Goal: Task Accomplishment & Management: Manage account settings

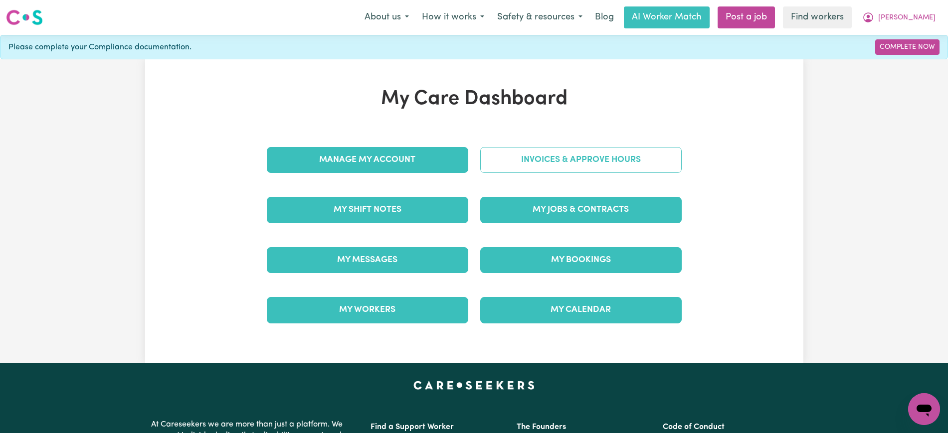
click at [505, 156] on link "Invoices & Approve Hours" at bounding box center [581, 160] width 202 height 26
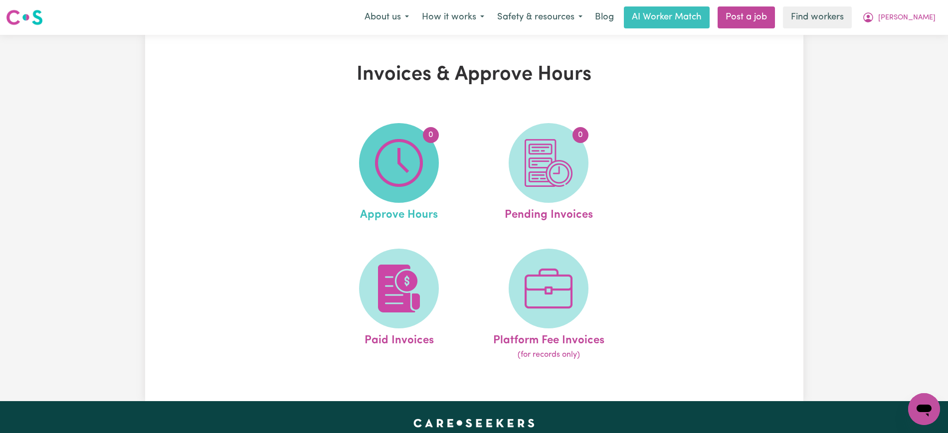
click at [404, 182] on img at bounding box center [399, 163] width 48 height 48
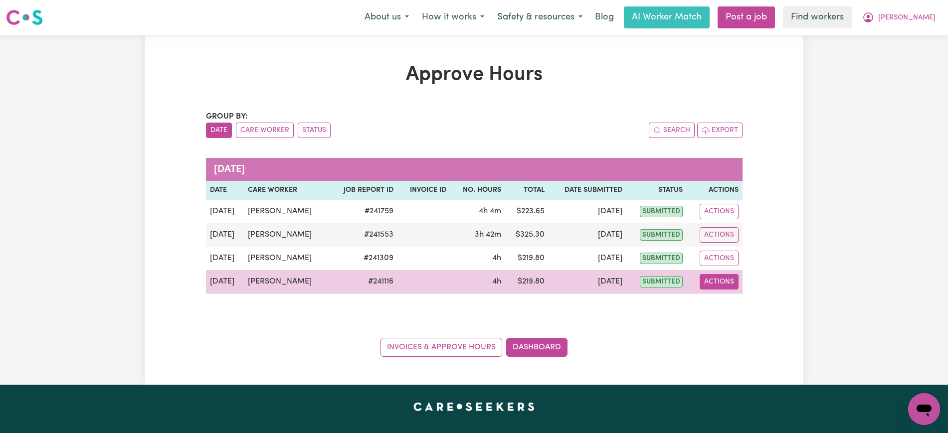
drag, startPoint x: 727, startPoint y: 278, endPoint x: 732, endPoint y: 283, distance: 6.7
click at [728, 278] on button "Actions" at bounding box center [719, 281] width 39 height 15
click at [719, 309] on link "View Job Report" at bounding box center [744, 305] width 85 height 20
select select "pm"
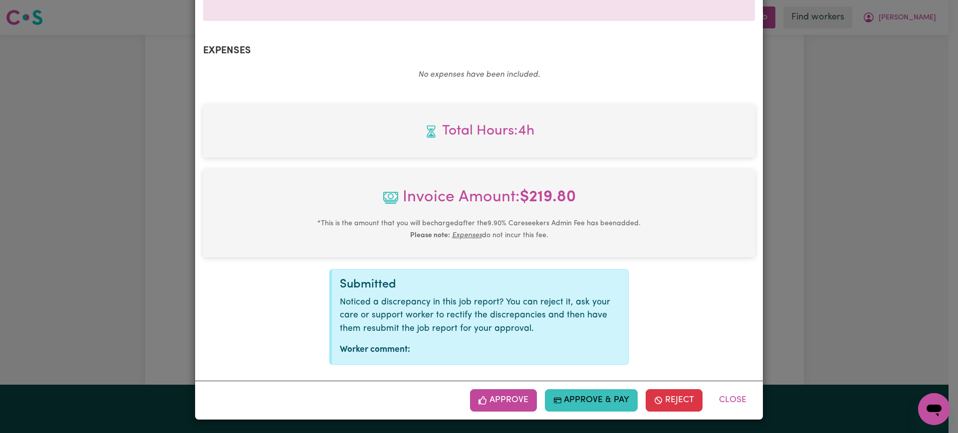
scroll to position [349, 0]
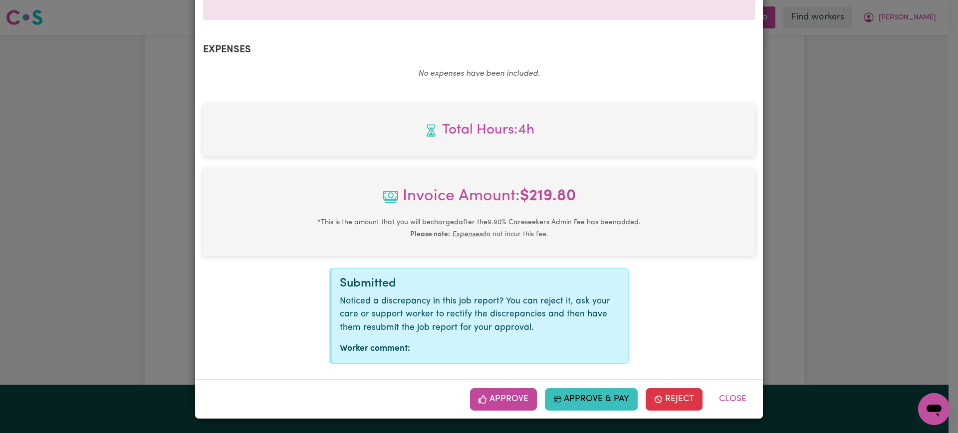
click at [511, 403] on button "Approve" at bounding box center [503, 400] width 67 height 22
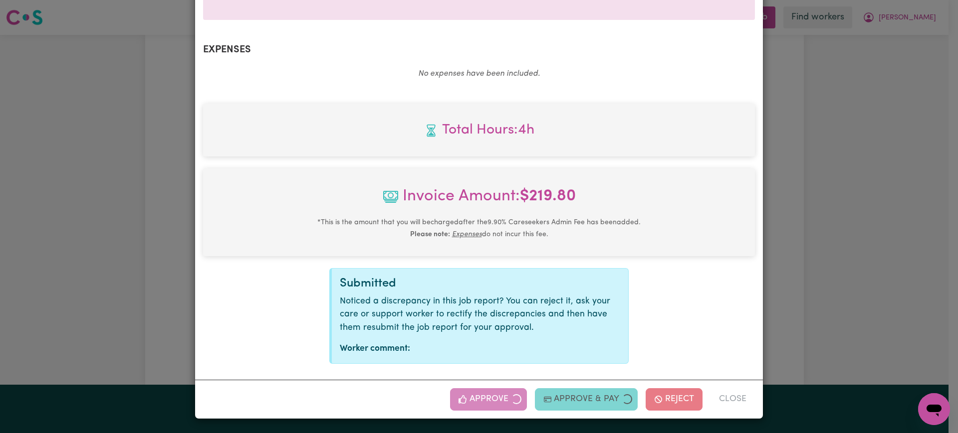
drag, startPoint x: 839, startPoint y: 225, endPoint x: 957, endPoint y: 233, distance: 118.5
click at [839, 225] on div "Job Report # 241116 - [PERSON_NAME] Summary Job report # 241116 Client name: [P…" at bounding box center [479, 216] width 958 height 433
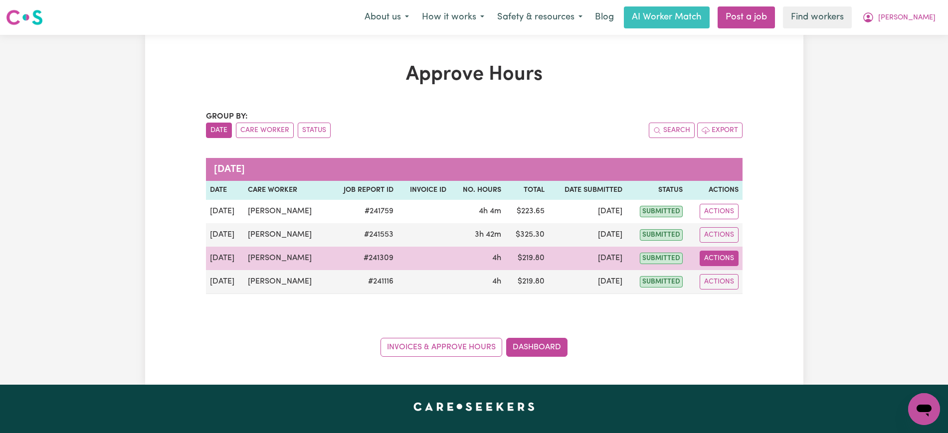
click at [725, 259] on button "Actions" at bounding box center [719, 258] width 39 height 15
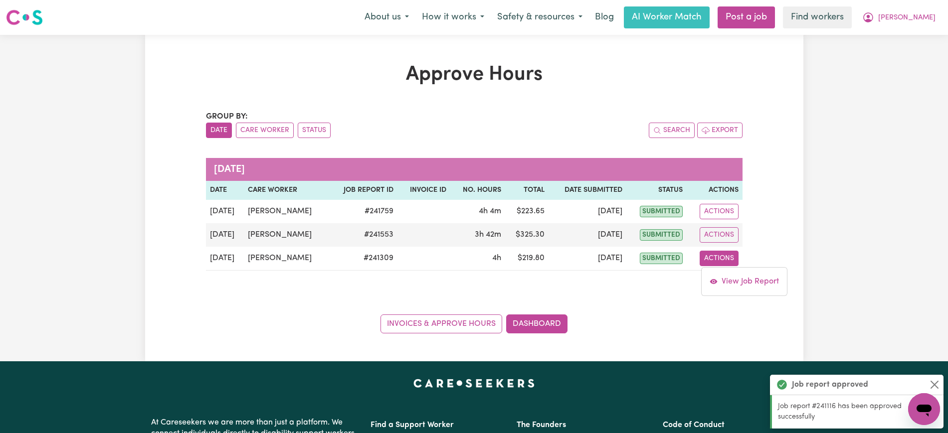
click at [864, 193] on div "Approve Hours Group by: Date Care Worker Status Search Export [DATE] Date Care …" at bounding box center [474, 198] width 948 height 327
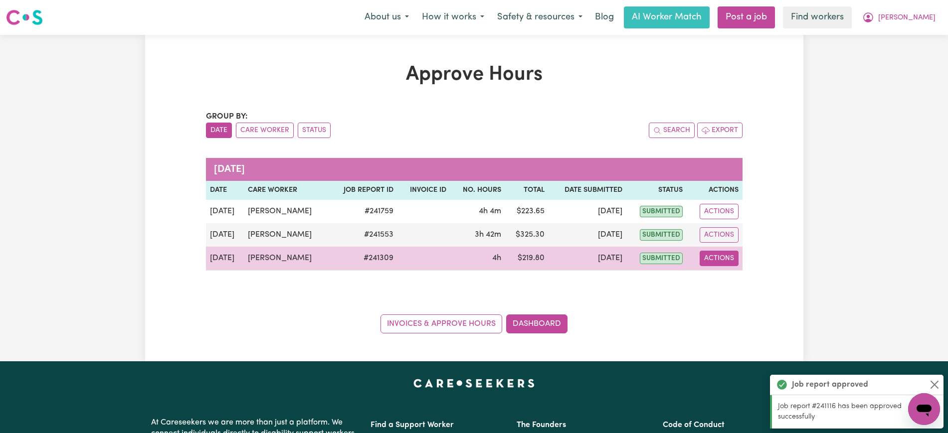
click at [708, 264] on button "Actions" at bounding box center [719, 258] width 39 height 15
click at [727, 277] on link "View Job Report" at bounding box center [744, 282] width 85 height 20
select select "pm"
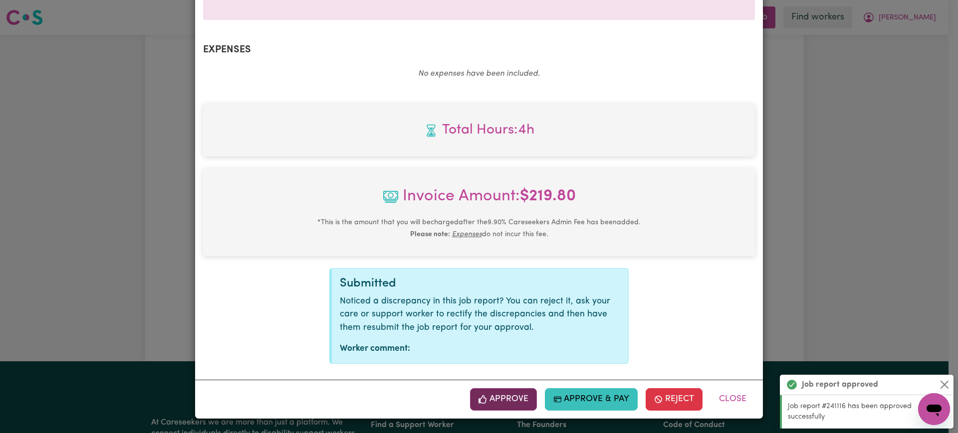
click at [504, 395] on button "Approve" at bounding box center [503, 400] width 67 height 22
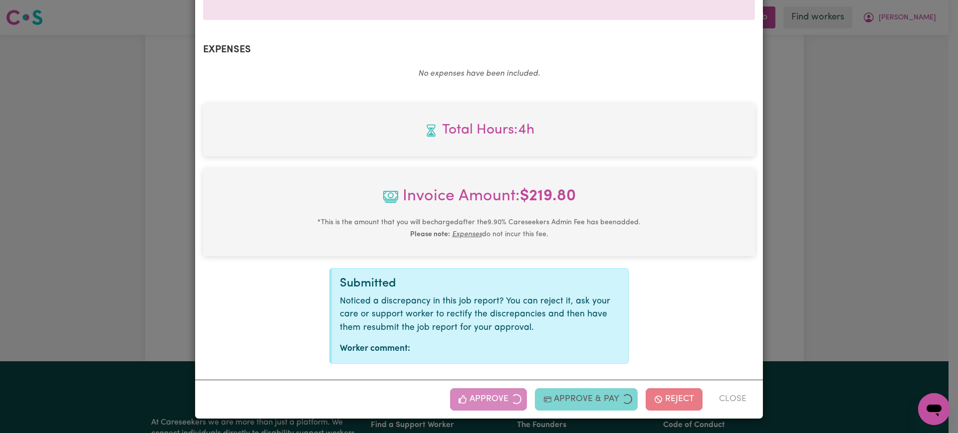
click at [861, 249] on div "Job Report # 241309 - [PERSON_NAME] Summary Job report # 241309 Client name: [P…" at bounding box center [479, 216] width 958 height 433
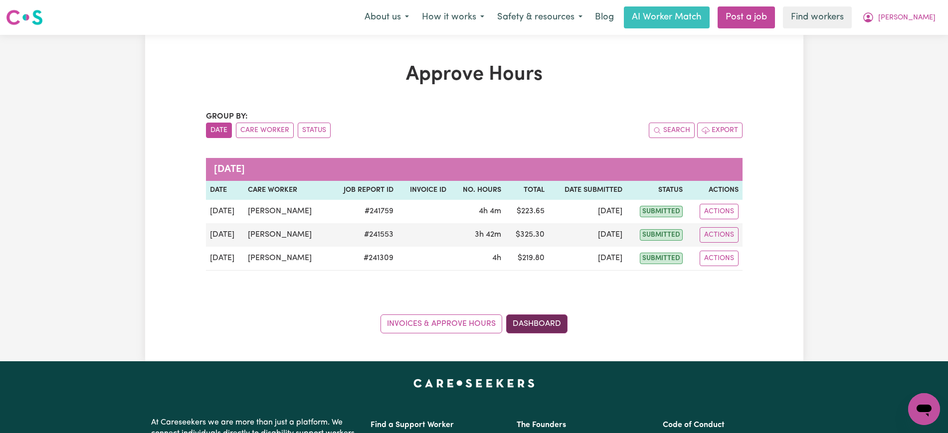
click at [540, 322] on link "Dashboard" at bounding box center [536, 324] width 61 height 19
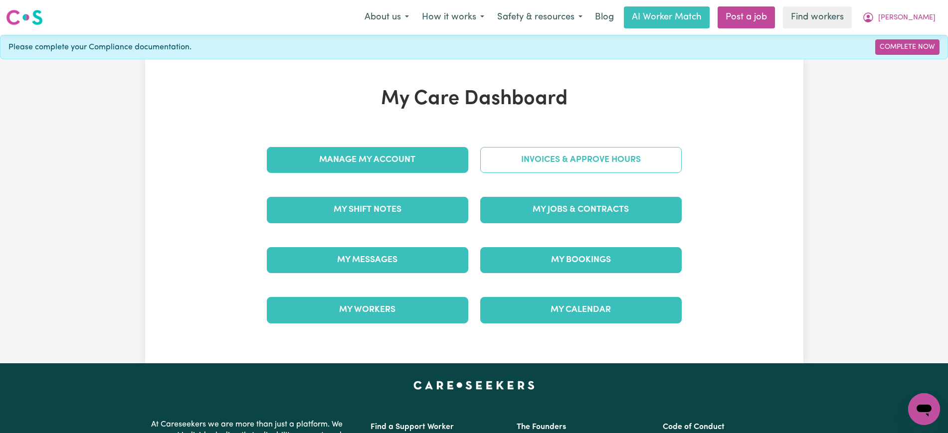
click at [522, 165] on link "Invoices & Approve Hours" at bounding box center [581, 160] width 202 height 26
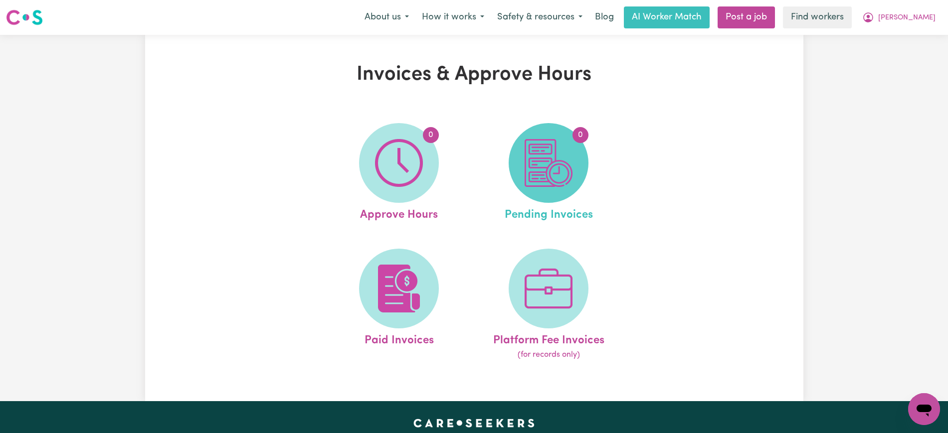
drag, startPoint x: 522, startPoint y: 165, endPoint x: 553, endPoint y: 174, distance: 32.2
click at [553, 174] on img at bounding box center [549, 163] width 48 height 48
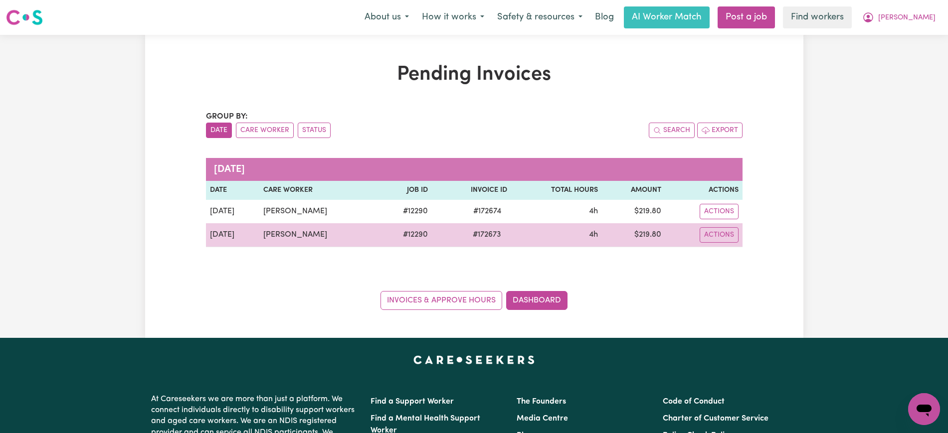
click at [476, 231] on span "# 172673" at bounding box center [487, 235] width 40 height 12
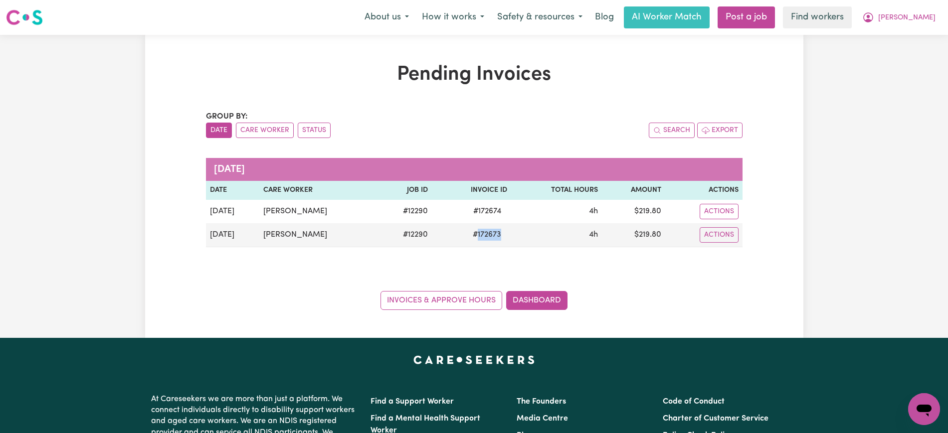
copy span "172673"
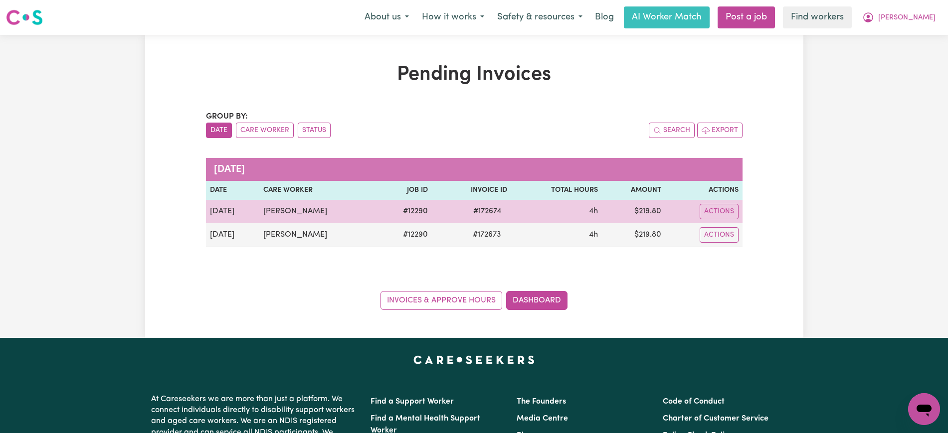
drag, startPoint x: 481, startPoint y: 214, endPoint x: 493, endPoint y: 207, distance: 14.8
click at [481, 214] on span "# 172674" at bounding box center [487, 212] width 40 height 12
click at [478, 214] on span "# 172674" at bounding box center [487, 212] width 40 height 12
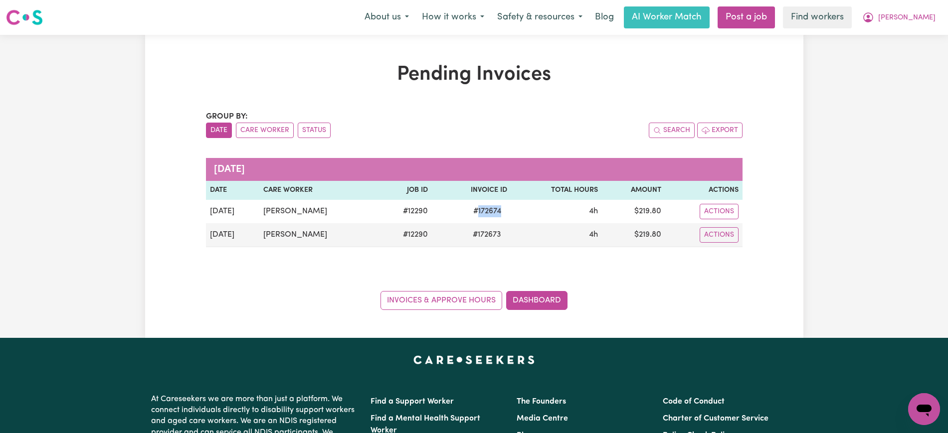
copy span "172674"
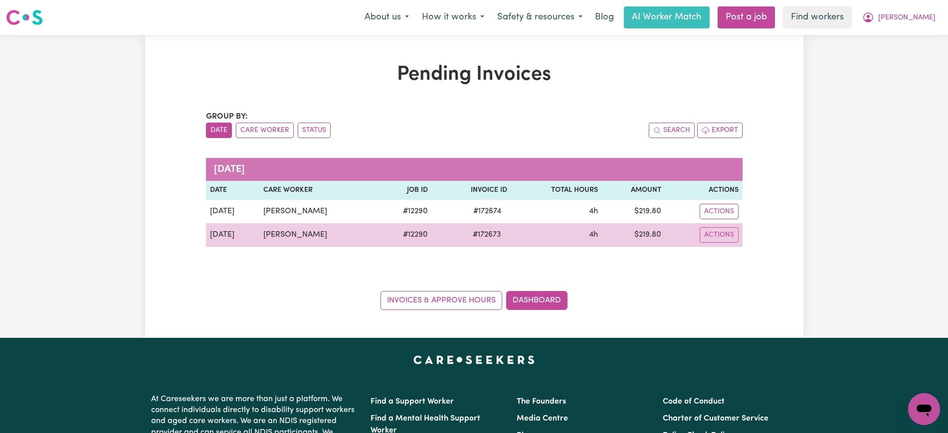
click at [645, 234] on td "$ 219.80" at bounding box center [633, 235] width 63 height 24
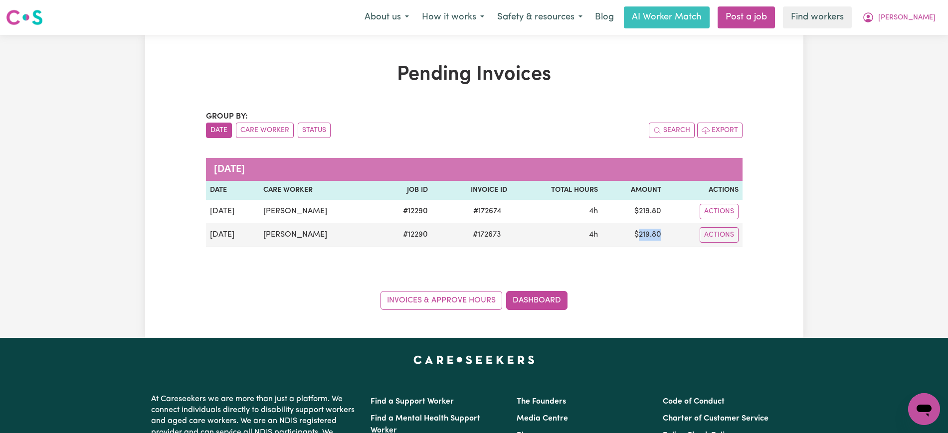
copy td "219.80"
click at [874, 14] on icon "My Account" at bounding box center [868, 17] width 12 height 12
click at [896, 59] on link "Logout" at bounding box center [902, 57] width 79 height 19
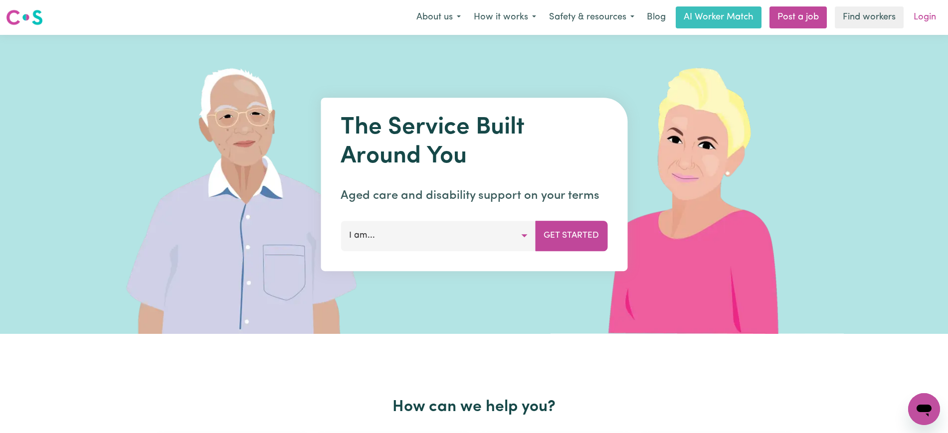
click at [918, 22] on link "Login" at bounding box center [925, 17] width 34 height 22
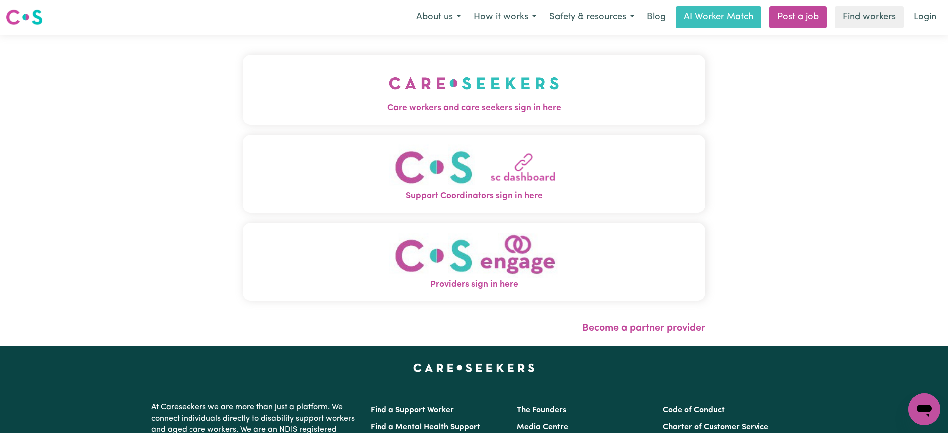
drag, startPoint x: 320, startPoint y: 85, endPoint x: 148, endPoint y: 42, distance: 177.5
click at [321, 85] on button "Care workers and care seekers sign in here" at bounding box center [474, 90] width 462 height 70
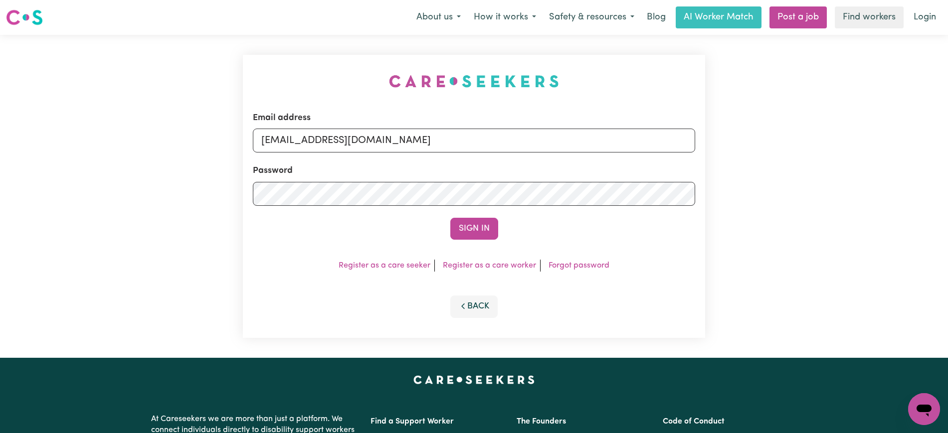
drag, startPoint x: 150, startPoint y: 37, endPoint x: 204, endPoint y: 37, distance: 53.9
click at [152, 37] on div "Email address [EMAIL_ADDRESS][DOMAIN_NAME] Password Sign In Register as a care …" at bounding box center [474, 196] width 948 height 323
drag, startPoint x: 320, startPoint y: 141, endPoint x: 957, endPoint y: 152, distance: 637.1
click at [948, 152] on html "Menu About us How it works Safety & resources Blog AI Worker Match Post a job F…" at bounding box center [474, 377] width 948 height 755
type input "[EMAIL_ADDRESS][DOMAIN_NAME]"
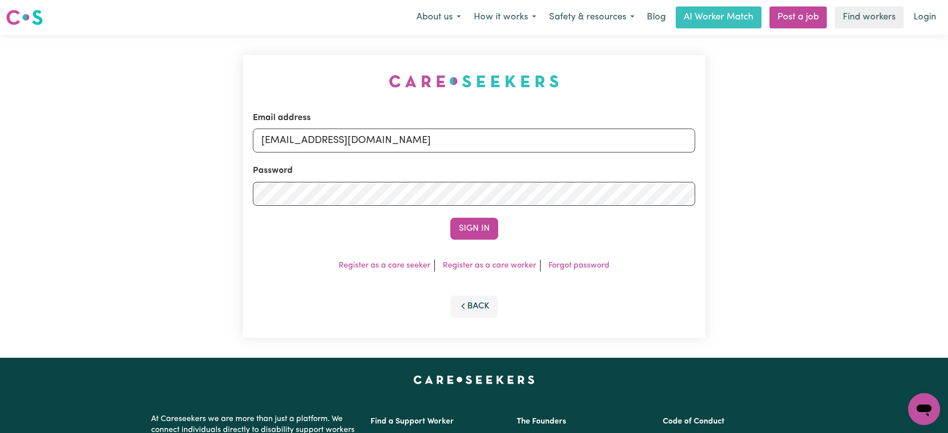
click at [450, 218] on button "Sign In" at bounding box center [474, 229] width 48 height 22
